Goal: Check status

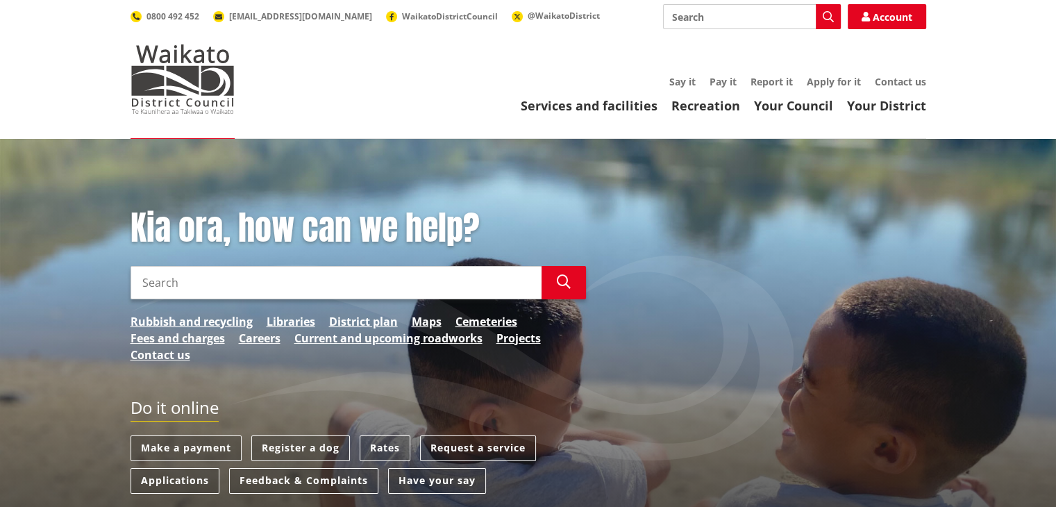
click at [206, 281] on input "Search" at bounding box center [336, 282] width 411 height 33
click at [564, 281] on icon "button" at bounding box center [564, 282] width 14 height 14
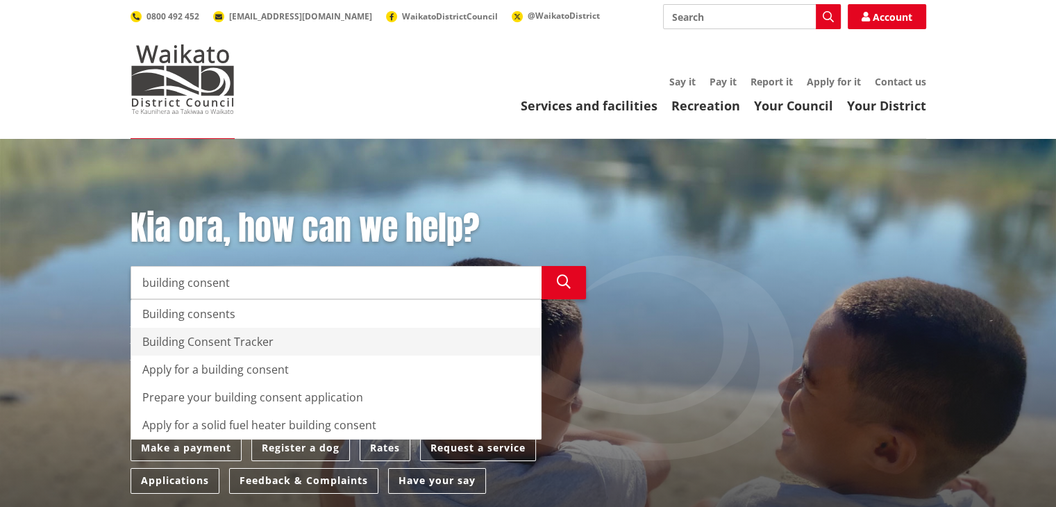
click at [233, 339] on div "Building Consent Tracker" at bounding box center [336, 342] width 410 height 28
type input "Building Consent Tracker"
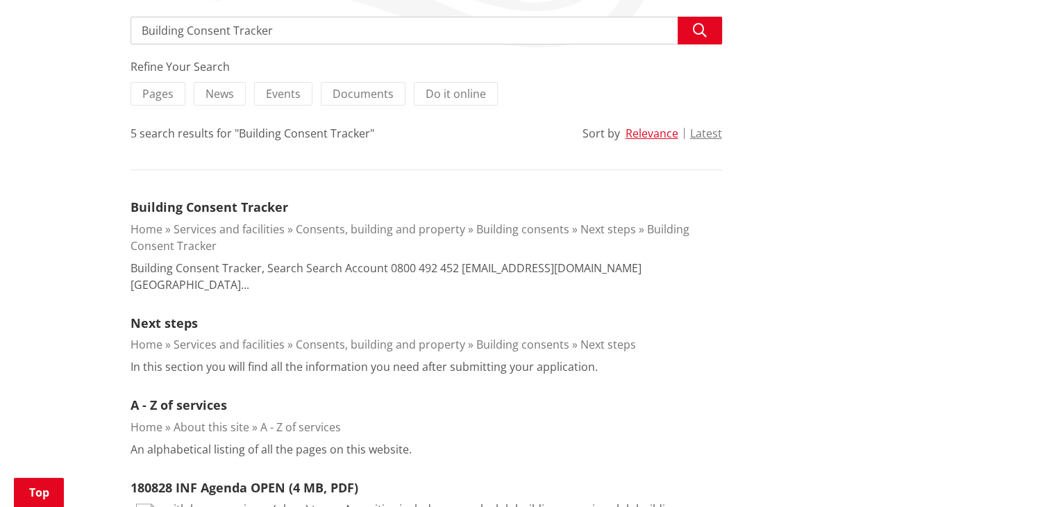
scroll to position [258, 0]
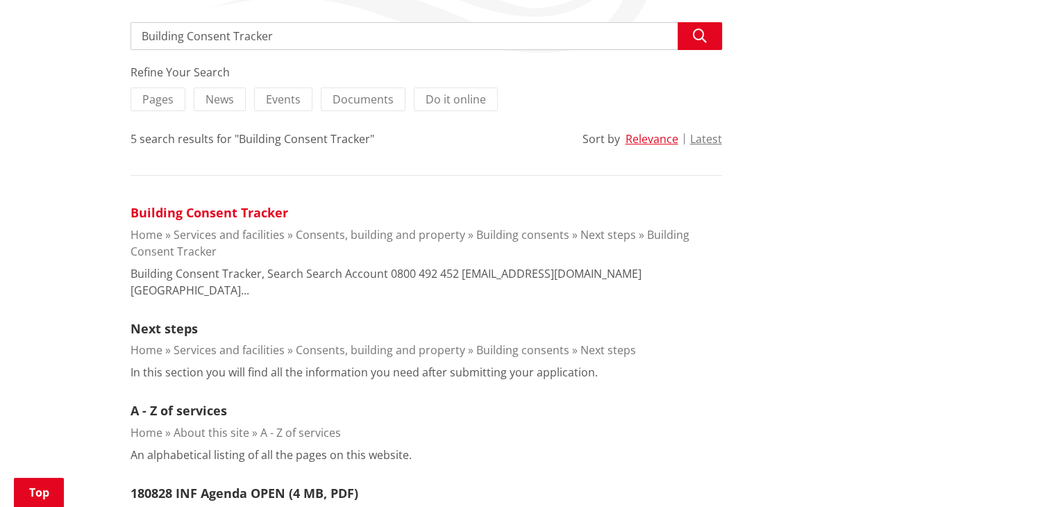
click at [256, 213] on link "Building Consent Tracker" at bounding box center [210, 212] width 158 height 17
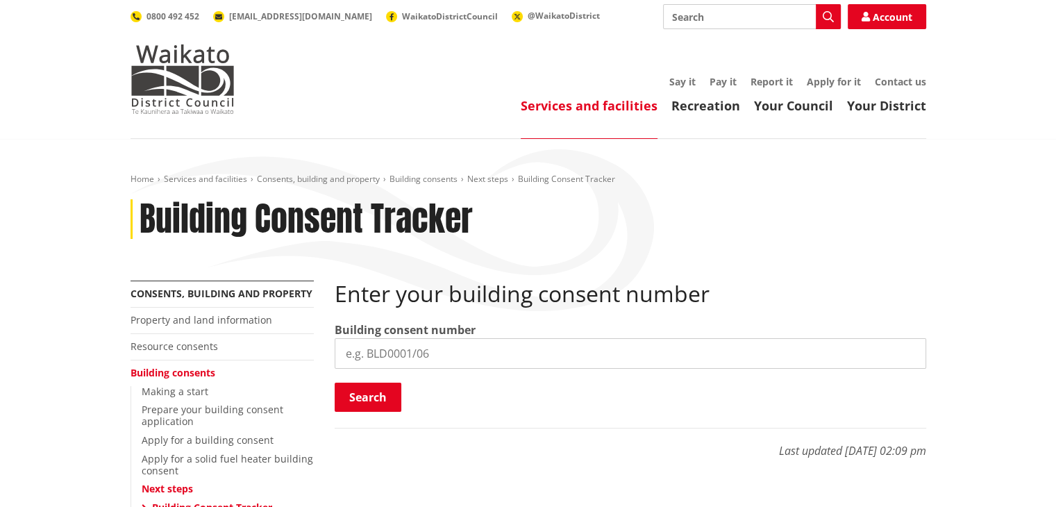
click at [389, 357] on input "search" at bounding box center [631, 353] width 592 height 31
click at [380, 362] on input "search" at bounding box center [631, 353] width 592 height 31
paste input "BLD0202/26"
type input "BLD0202/26"
click at [368, 398] on button "Search" at bounding box center [368, 397] width 67 height 29
